Goal: Entertainment & Leisure: Consume media (video, audio)

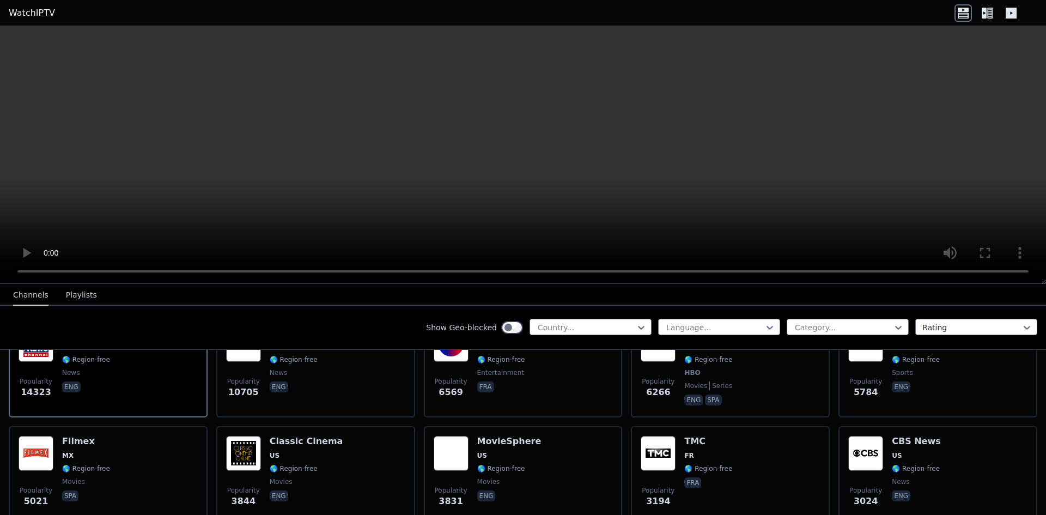
scroll to position [102, 0]
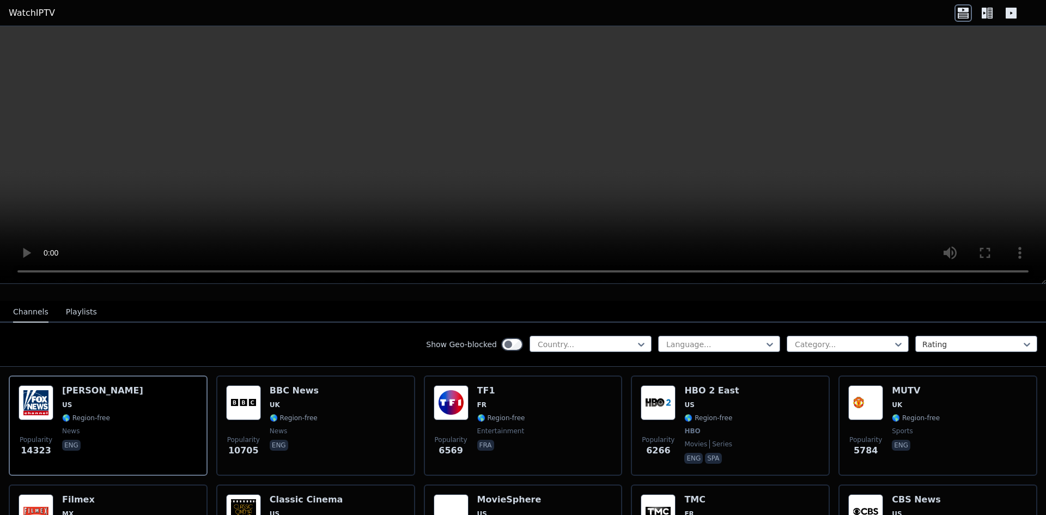
click at [72, 302] on button "Playlists" at bounding box center [81, 312] width 31 height 21
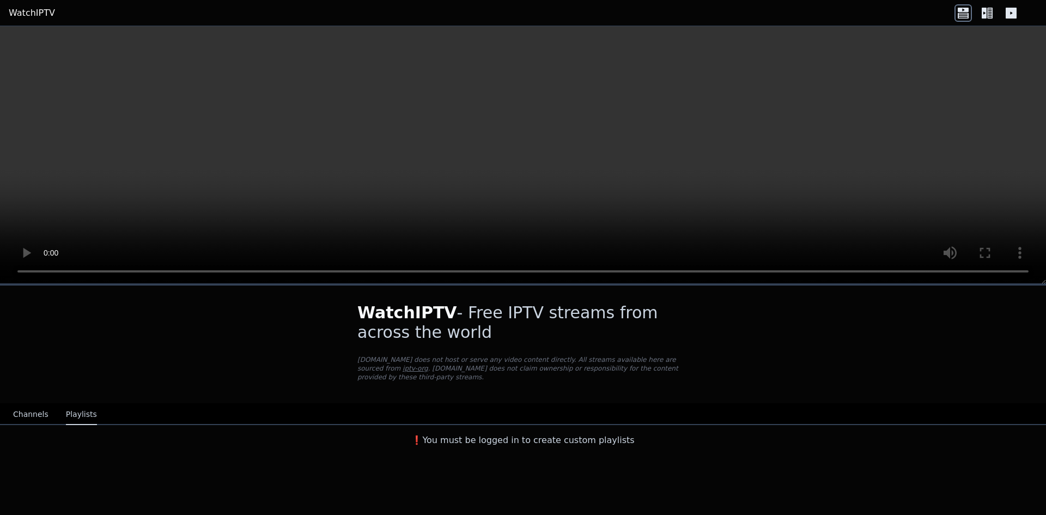
click at [31, 408] on button "Channels" at bounding box center [30, 414] width 35 height 21
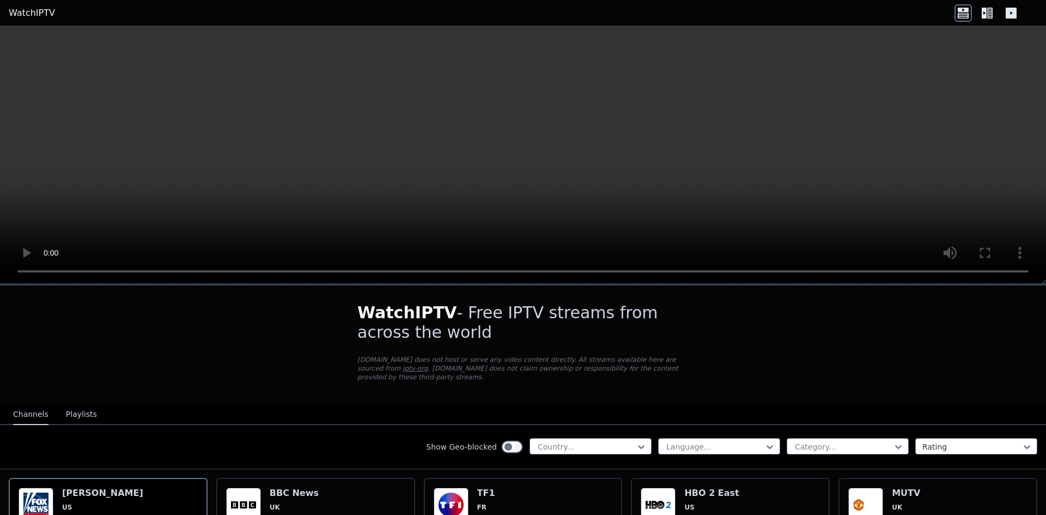
click at [766, 269] on div "WatchIPTV - Free IPTV streams from across the world [DOMAIN_NAME] does not host…" at bounding box center [523, 270] width 1046 height 489
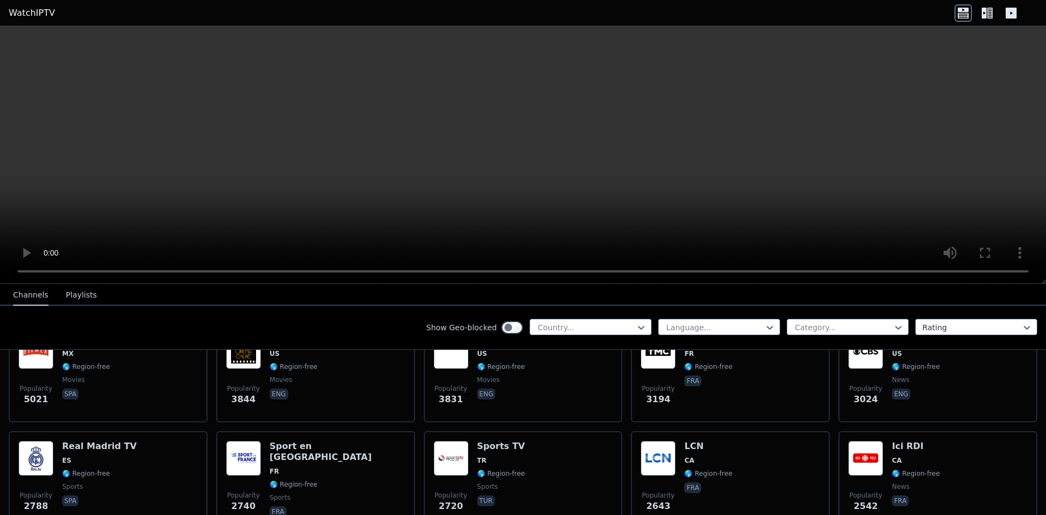
scroll to position [277, 0]
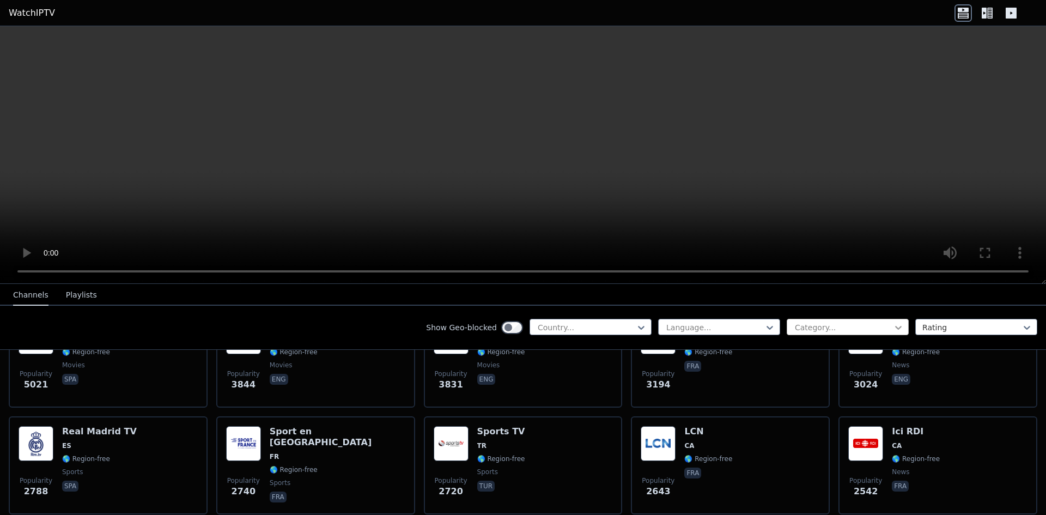
click at [893, 325] on icon at bounding box center [898, 327] width 11 height 11
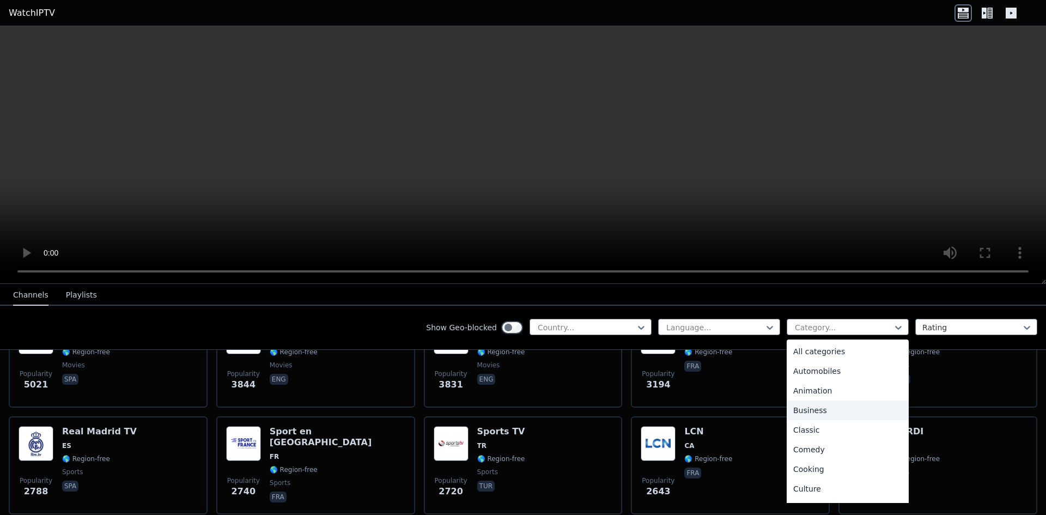
drag, startPoint x: 891, startPoint y: 365, endPoint x: 893, endPoint y: 395, distance: 30.1
click at [891, 401] on div "All categories Automobiles Animation Business Classic Comedy Cooking Culture Do…" at bounding box center [848, 422] width 122 height 164
click at [840, 453] on div "Sports" at bounding box center [848, 452] width 122 height 20
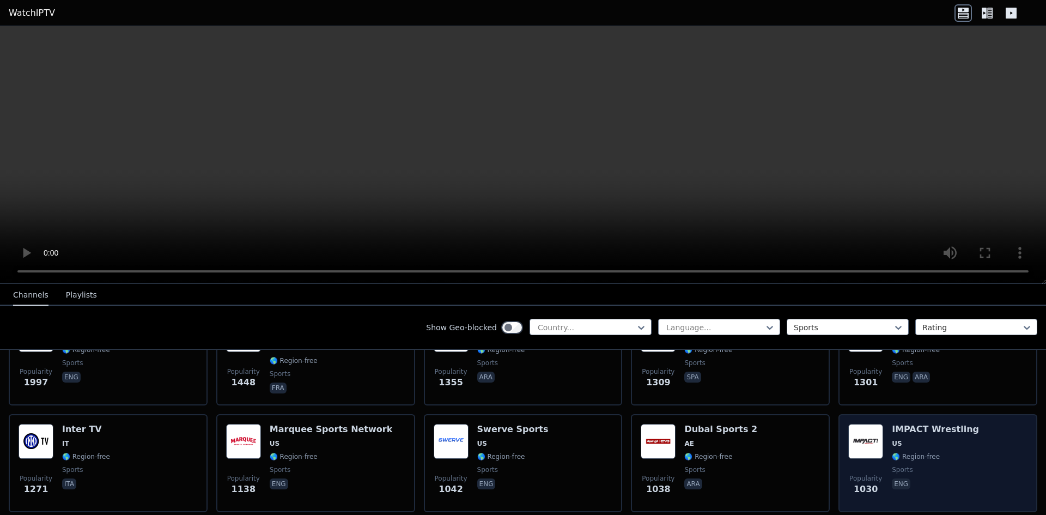
click at [942, 453] on div "IMPACT Wrestling US 🌎 Region-free sports eng" at bounding box center [935, 463] width 87 height 78
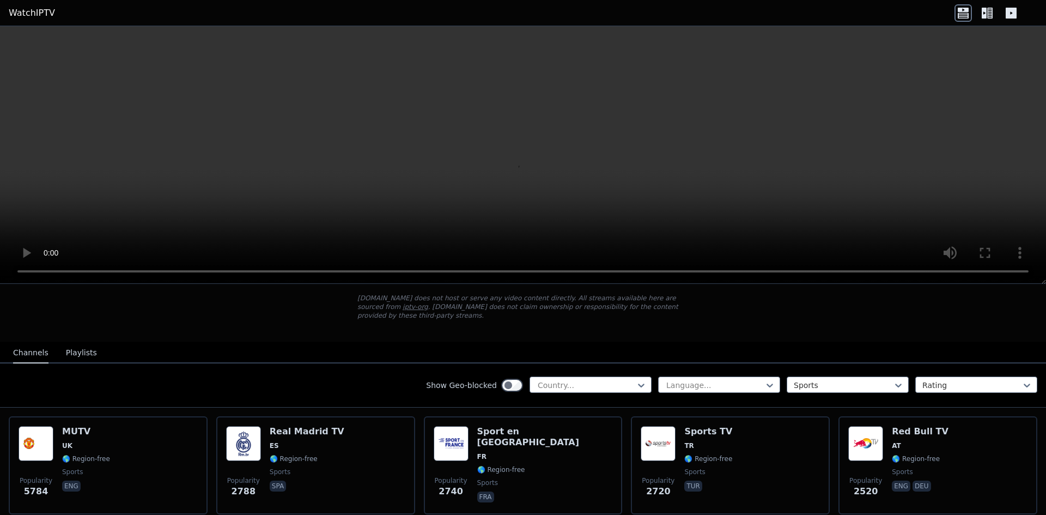
scroll to position [103, 0]
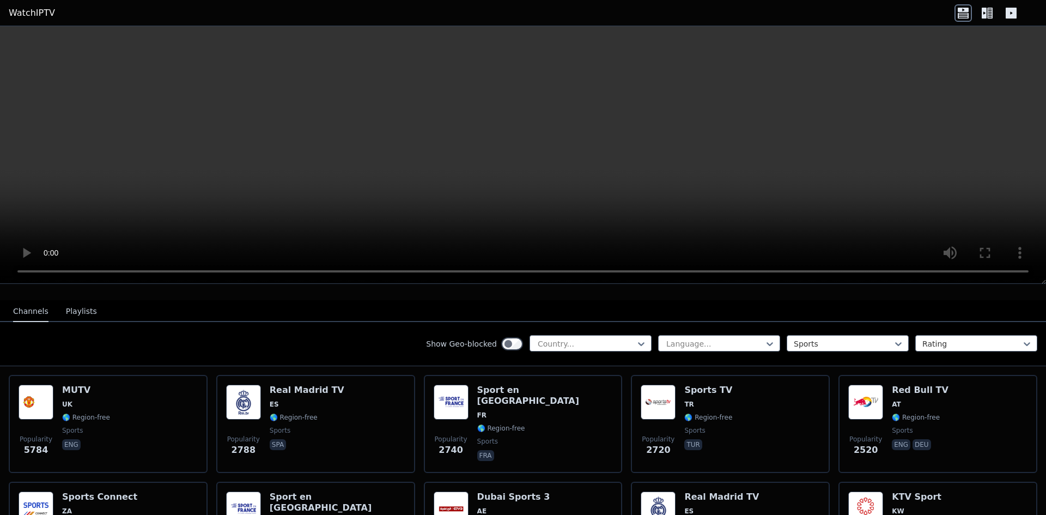
click at [317, 346] on div "Show Geo-blocked Country... Language... Sports Rating" at bounding box center [523, 344] width 1046 height 44
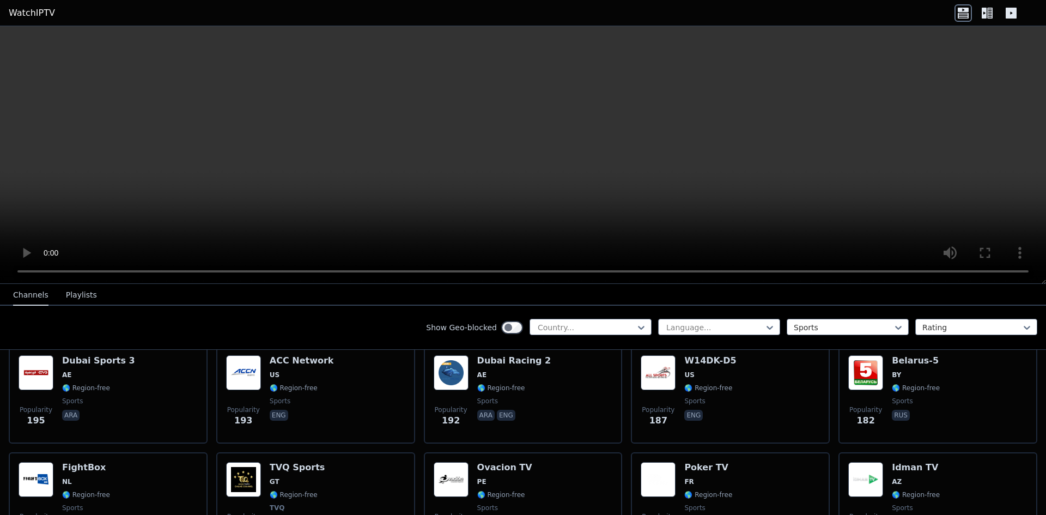
scroll to position [1302, 0]
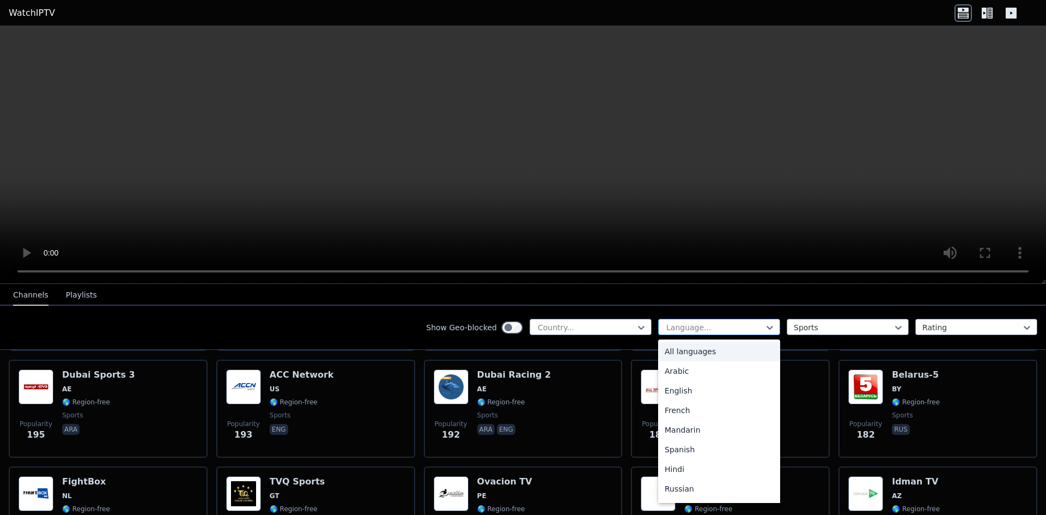
click at [735, 327] on div at bounding box center [714, 327] width 99 height 11
